Goal: Connect with others: Connect with others

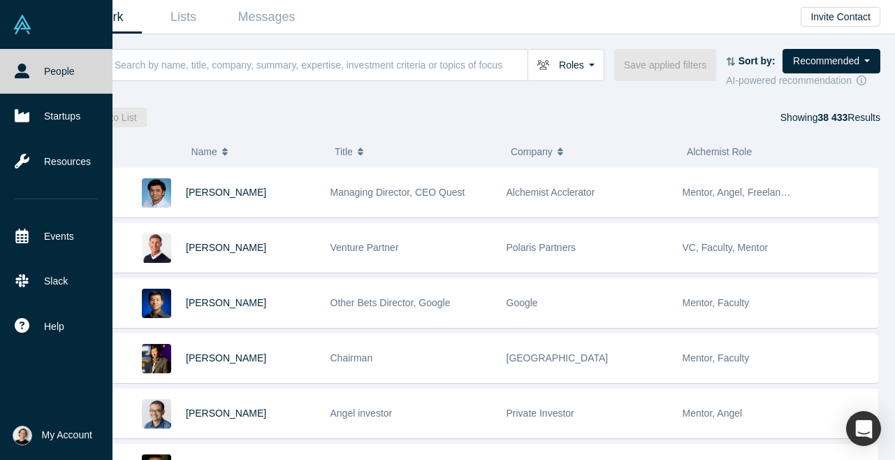
click at [22, 68] on icon at bounding box center [22, 71] width 15 height 15
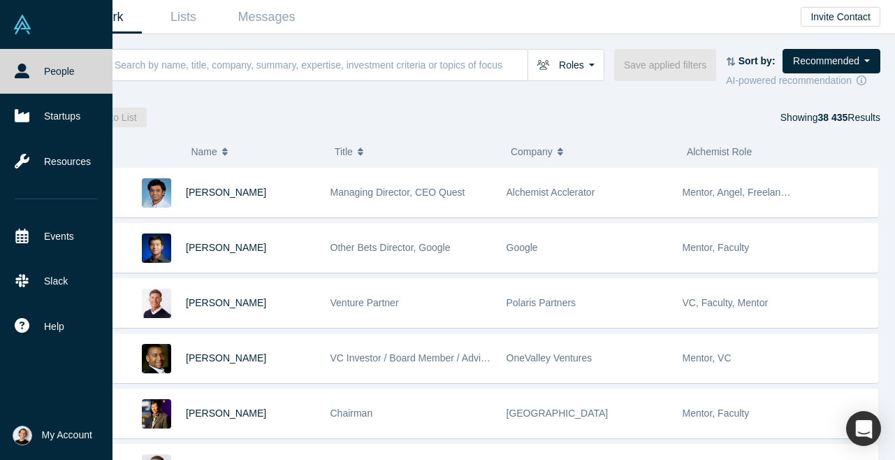
click at [48, 432] on span "My Account" at bounding box center [67, 435] width 50 height 15
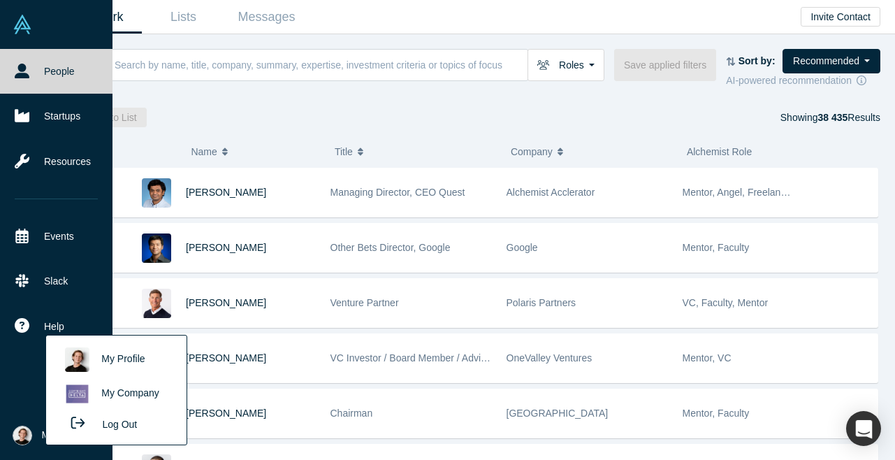
click at [125, 359] on link "My Profile" at bounding box center [116, 359] width 116 height 34
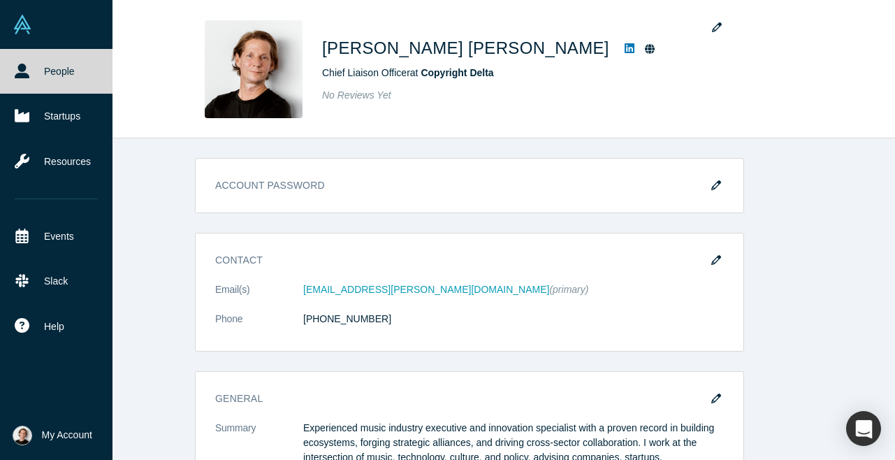
click at [55, 71] on link "People" at bounding box center [56, 71] width 112 height 45
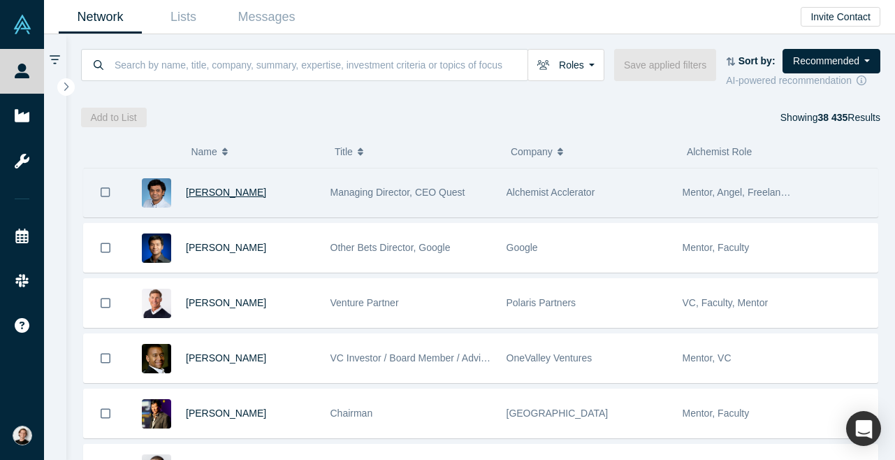
click at [233, 196] on span "[PERSON_NAME]" at bounding box center [226, 192] width 80 height 11
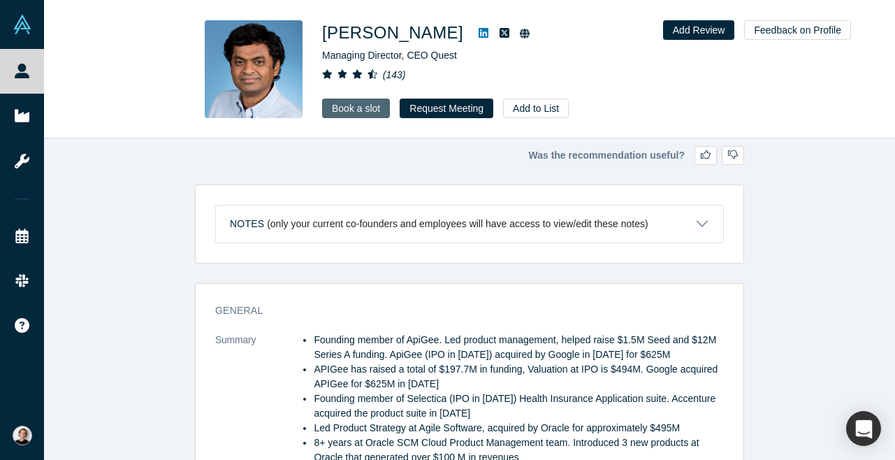
click at [358, 105] on link "Book a slot" at bounding box center [356, 109] width 68 height 20
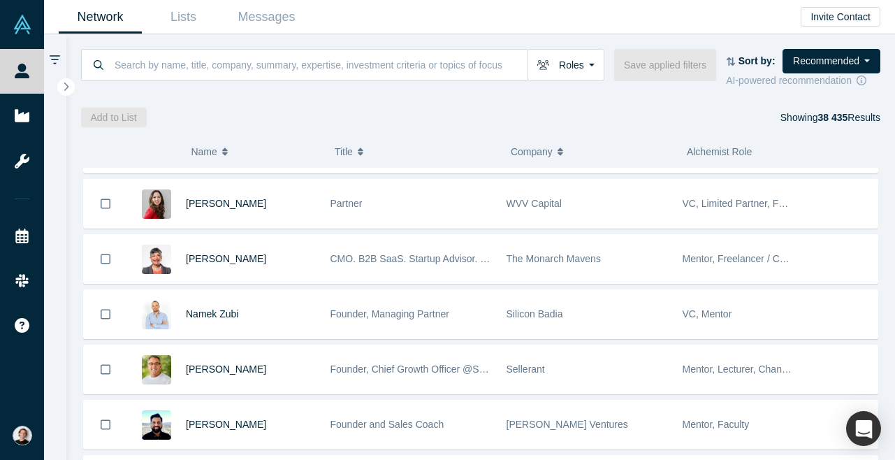
scroll to position [1442, 0]
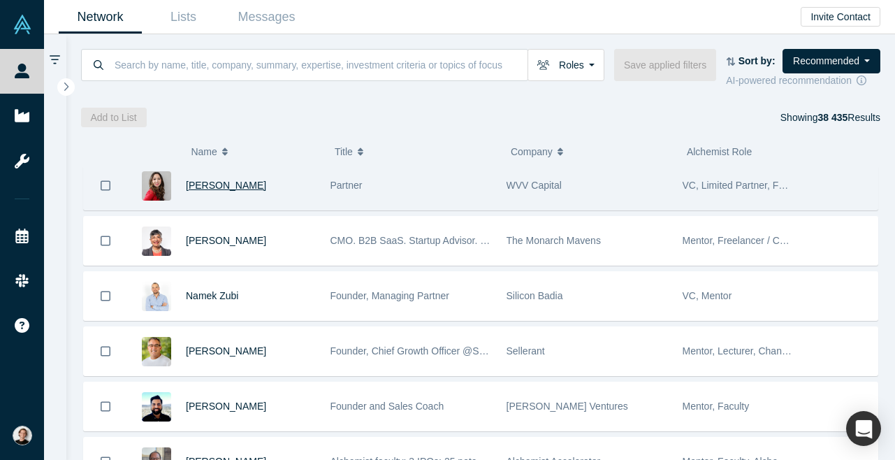
click at [212, 188] on span "[PERSON_NAME]" at bounding box center [226, 185] width 80 height 11
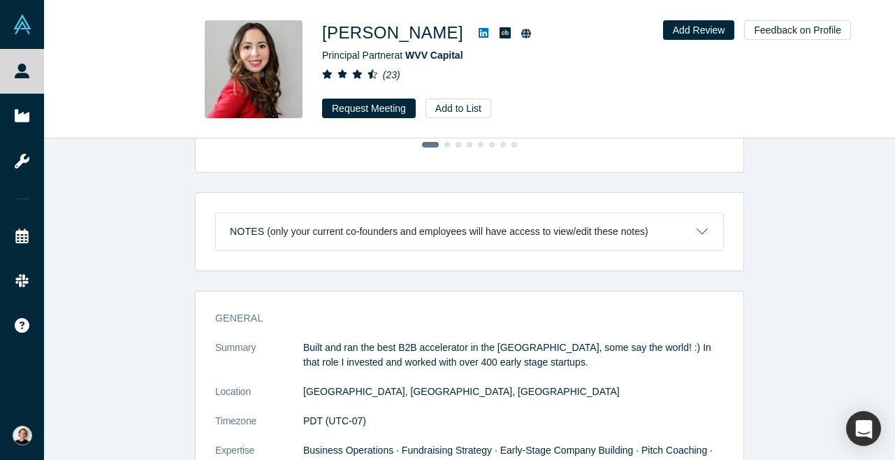
scroll to position [553, 0]
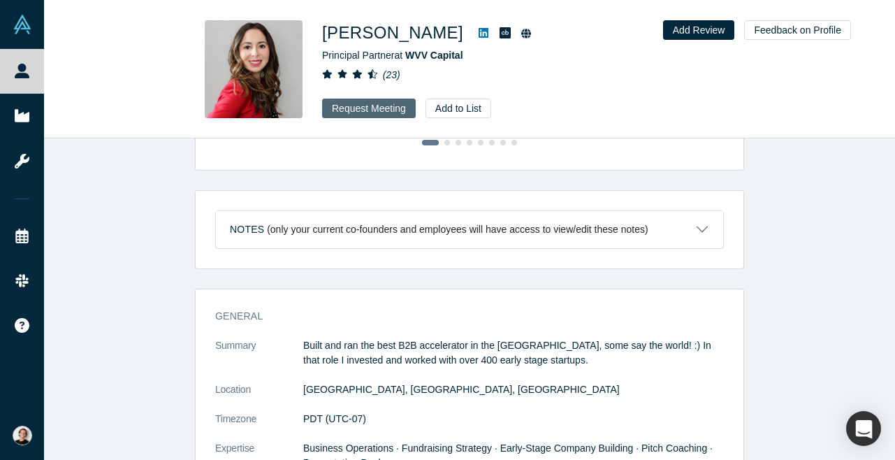
click at [370, 101] on button "Request Meeting" at bounding box center [369, 109] width 94 height 20
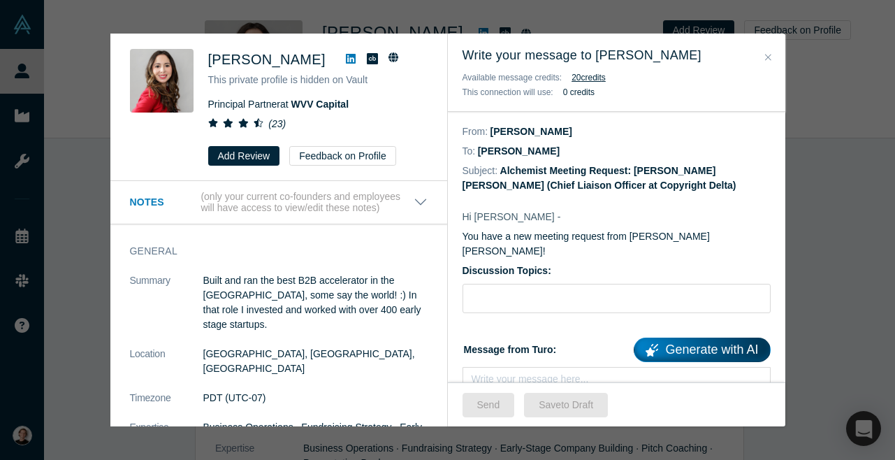
click at [771, 57] on icon "Close" at bounding box center [768, 57] width 6 height 10
